Goal: Information Seeking & Learning: Learn about a topic

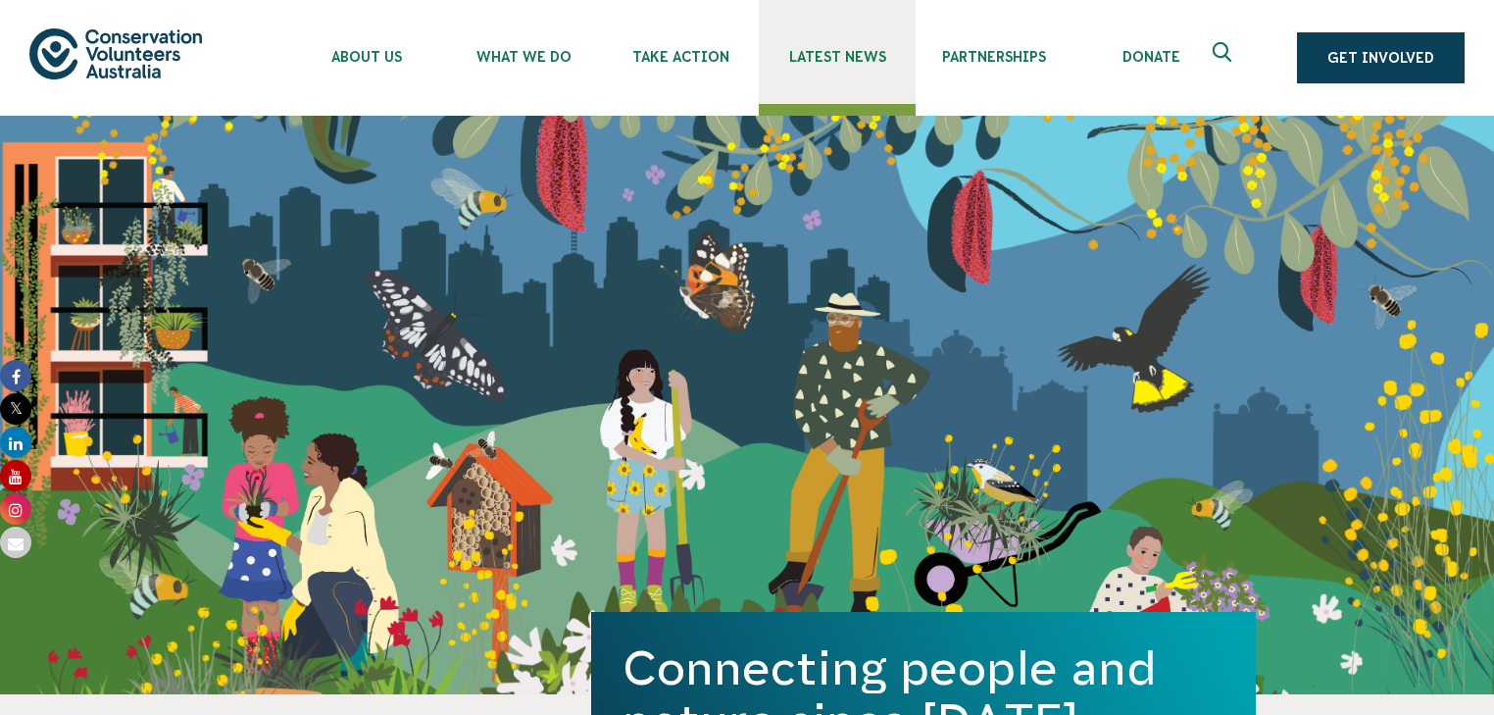
click at [828, 57] on span "Latest News" at bounding box center [837, 57] width 157 height 16
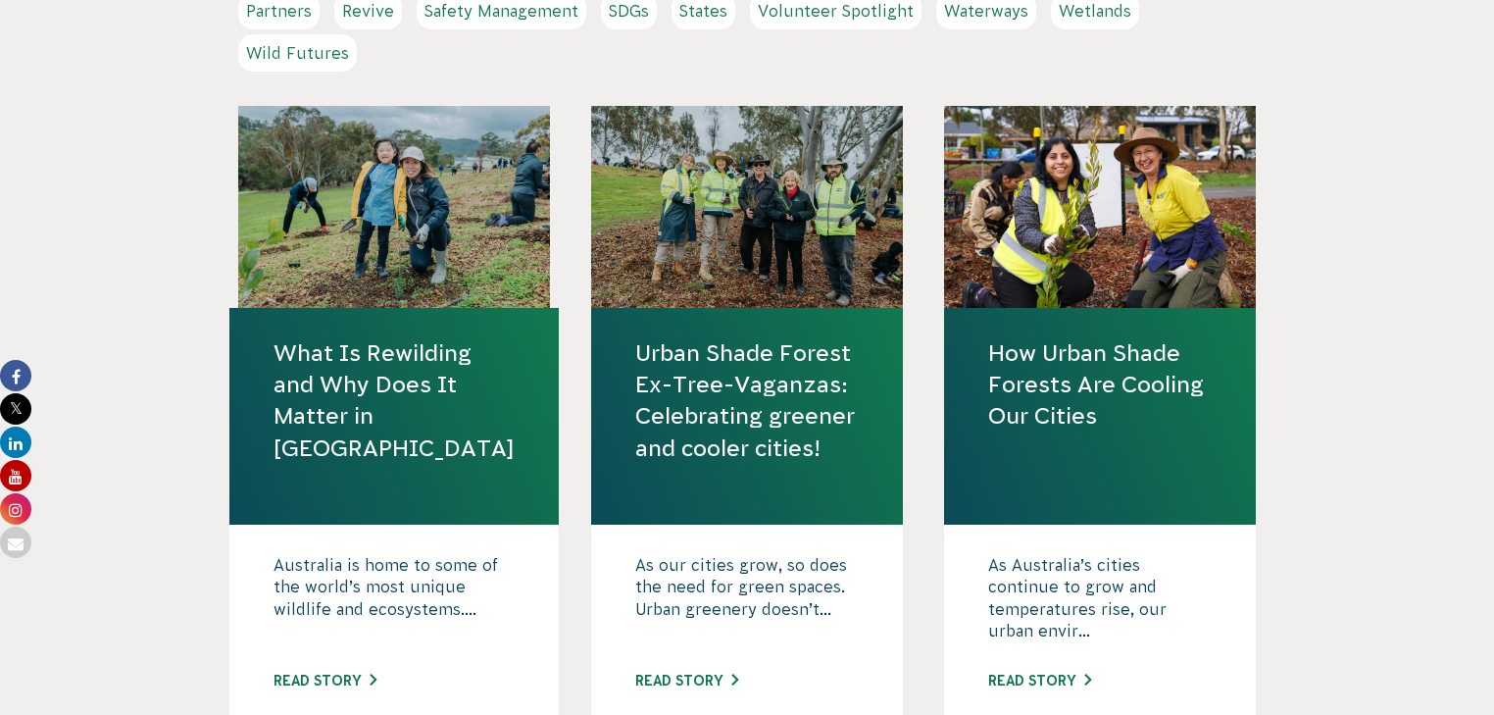
scroll to position [784, 0]
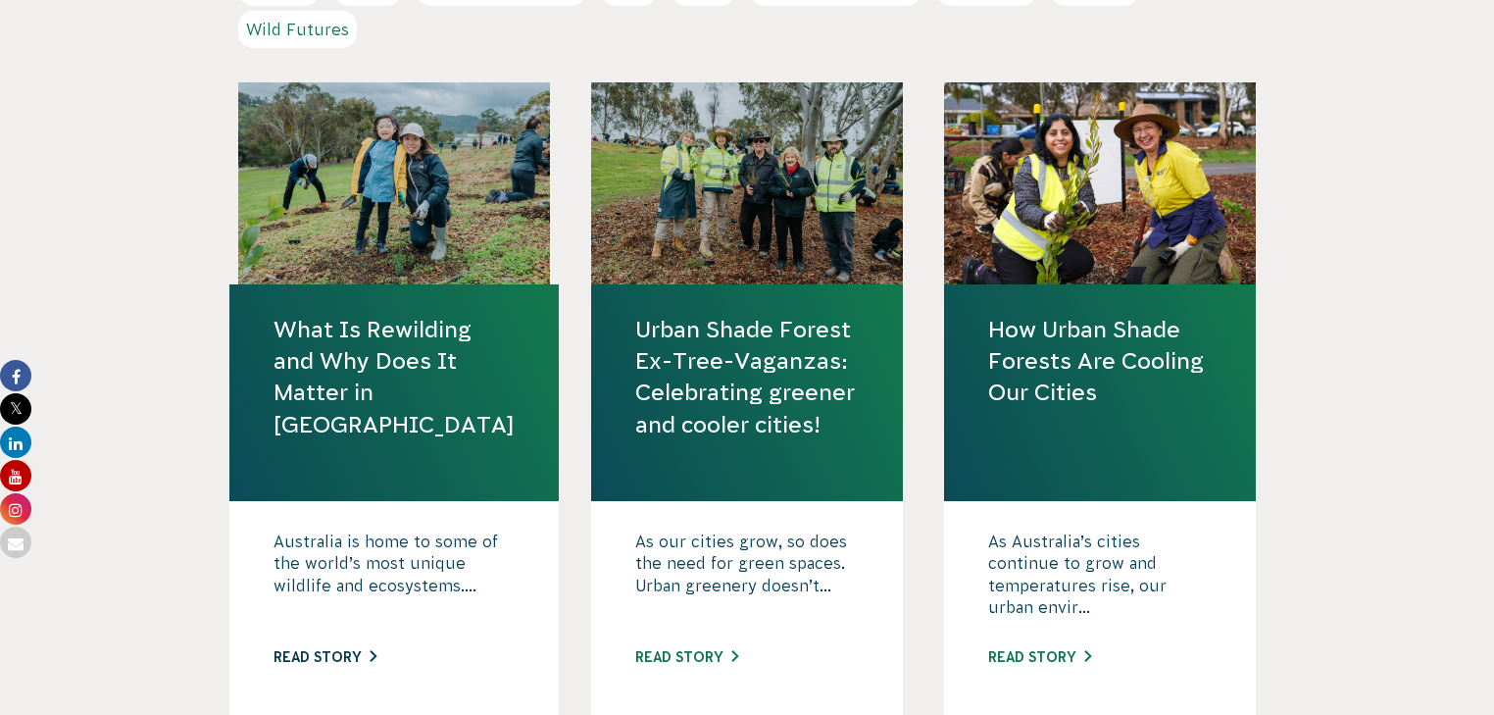
click at [345, 649] on link "Read story" at bounding box center [324, 657] width 103 height 16
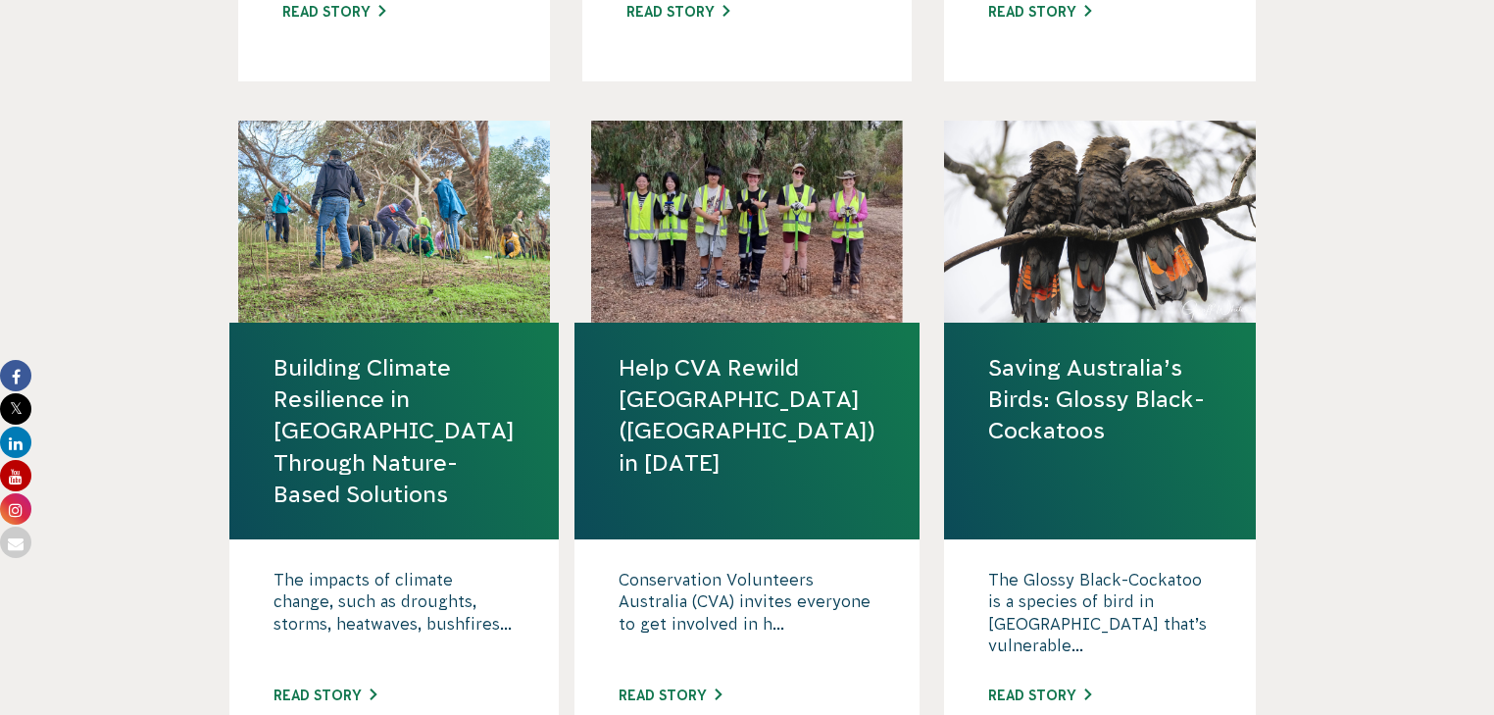
scroll to position [2117, 0]
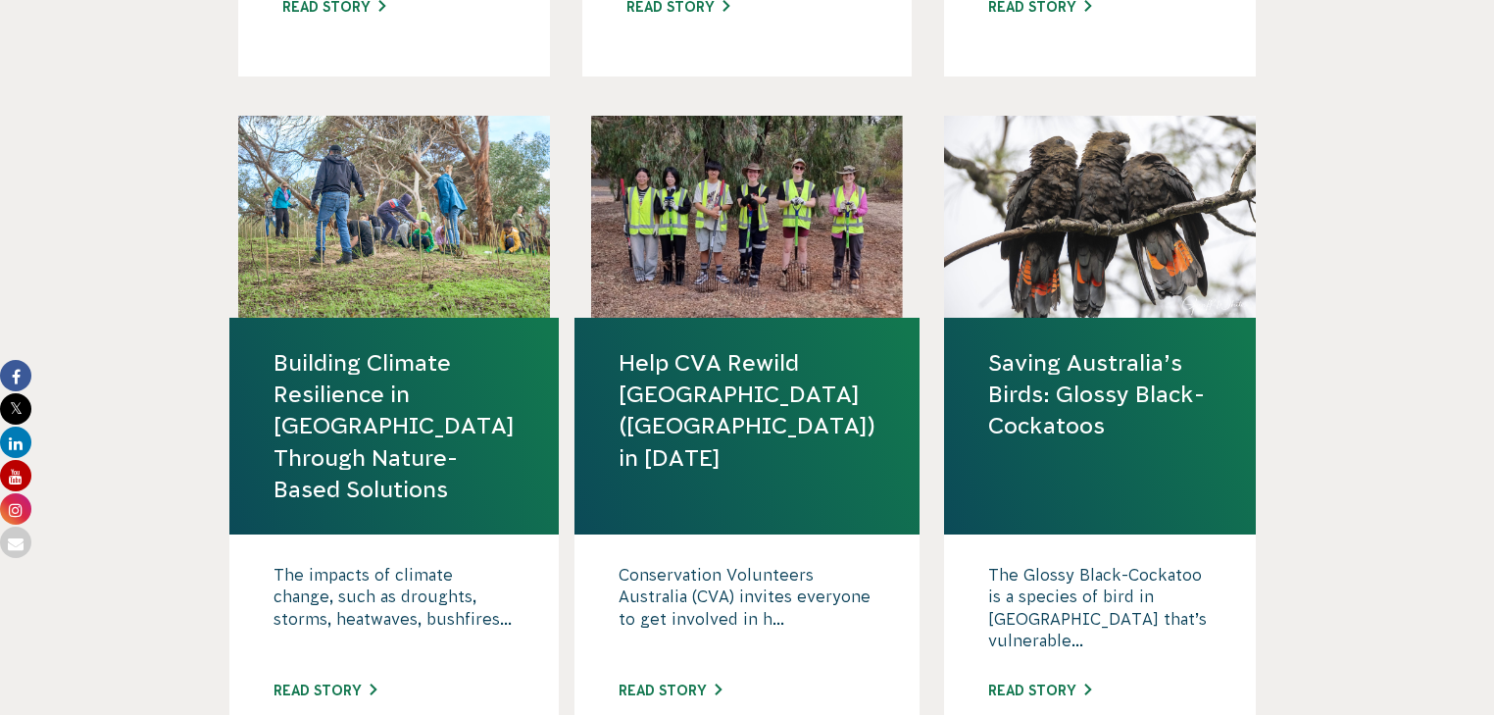
click at [364, 412] on link "Building Climate Resilience in Australia Through Nature-Based Solutions" at bounding box center [393, 426] width 241 height 158
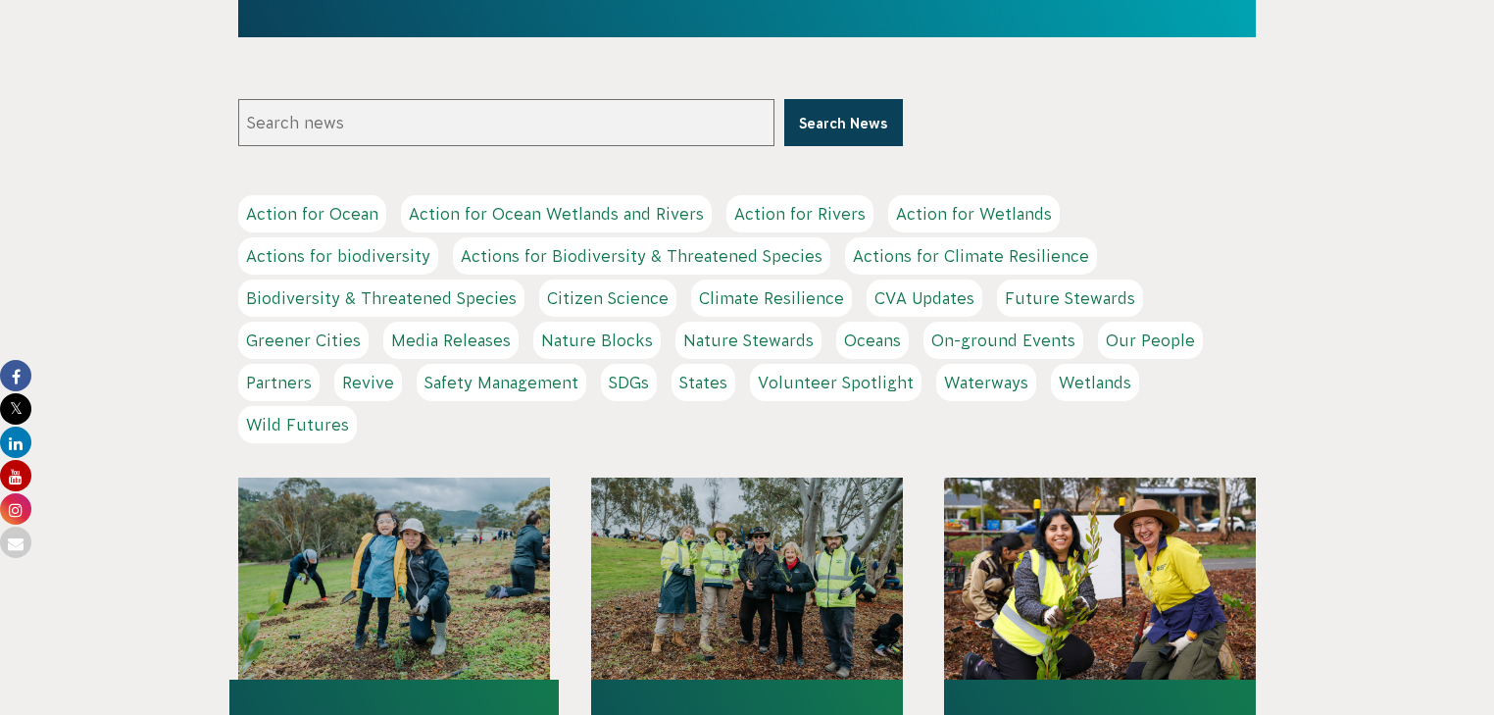
scroll to position [392, 0]
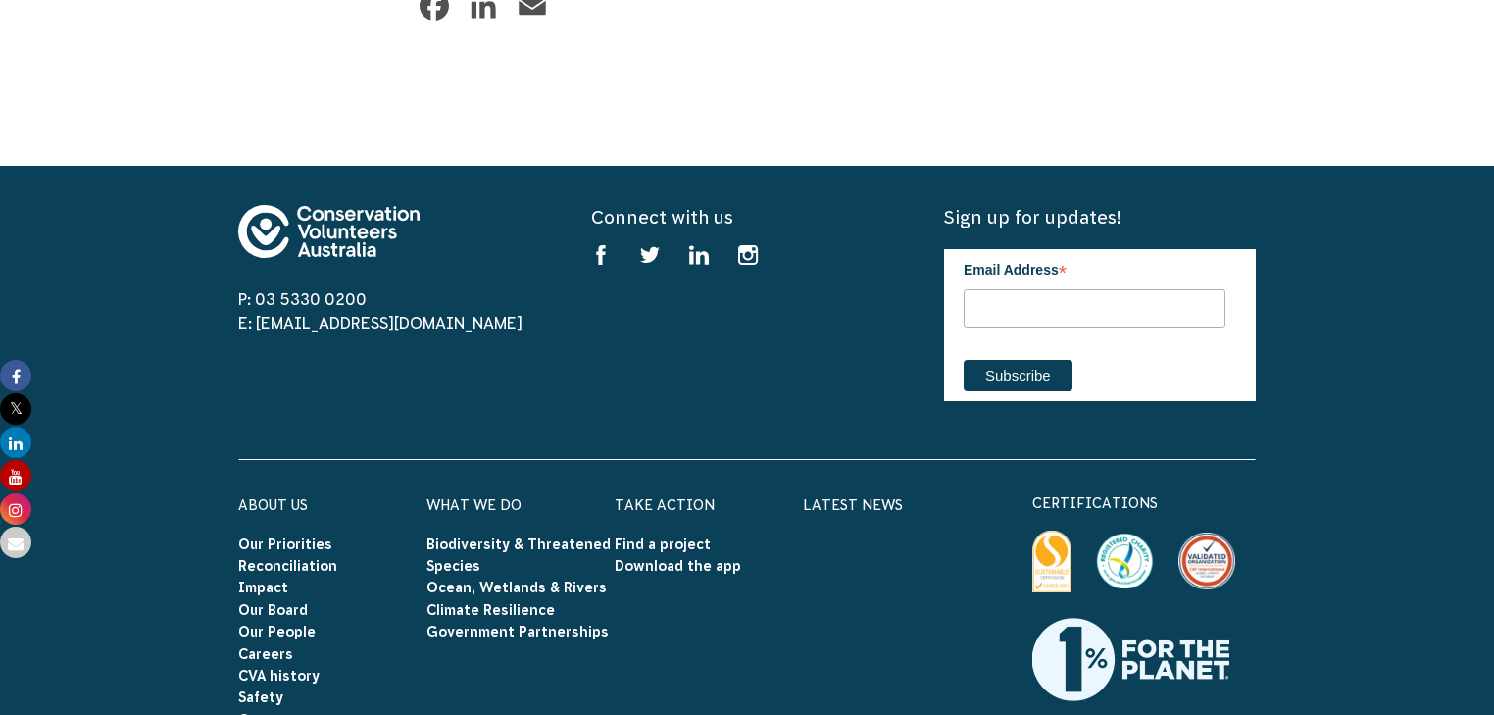
scroll to position [6118, 0]
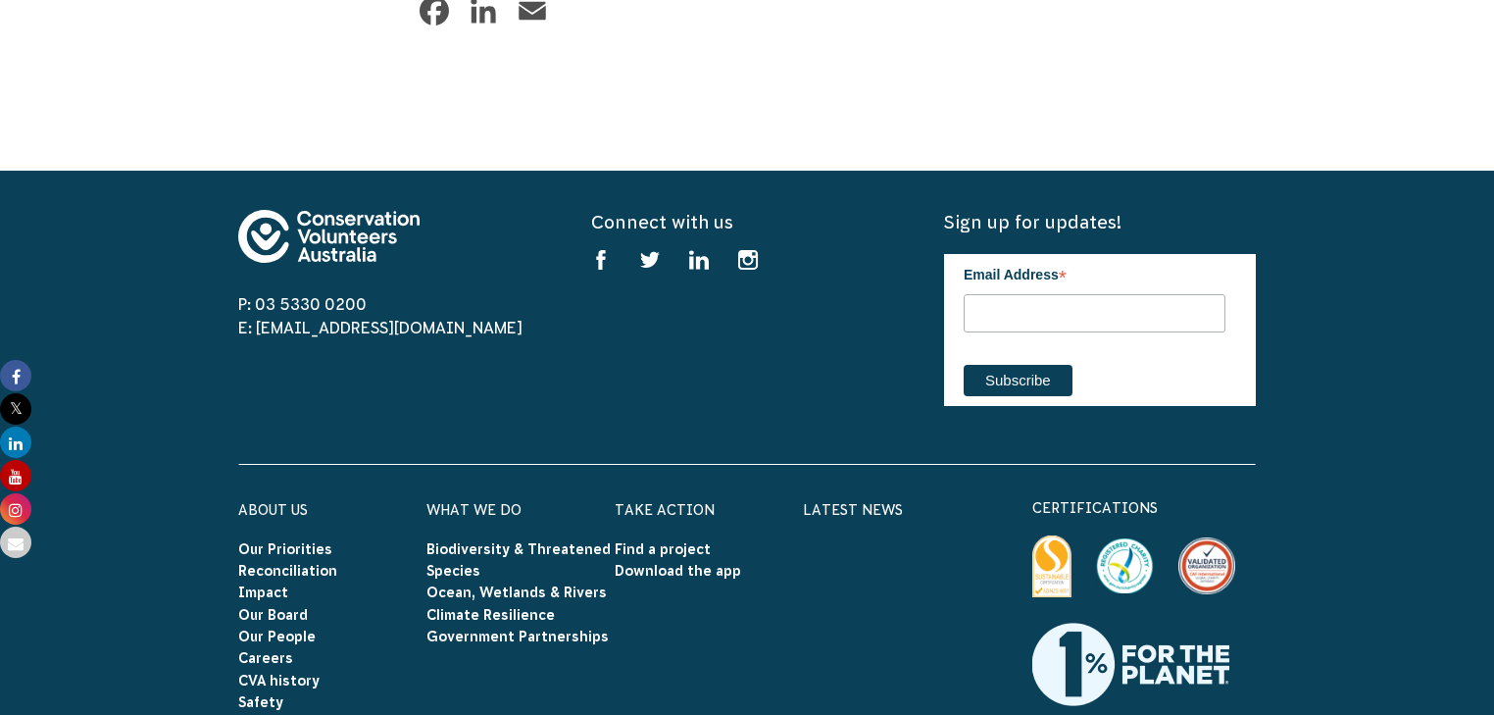
scroll to position [6038, 0]
